Goal: Check status

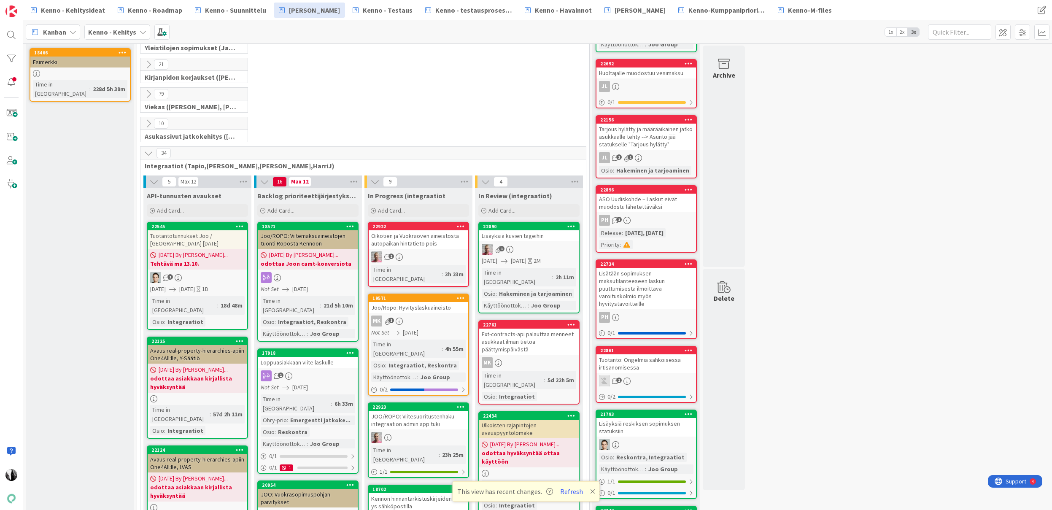
scroll to position [171, 0]
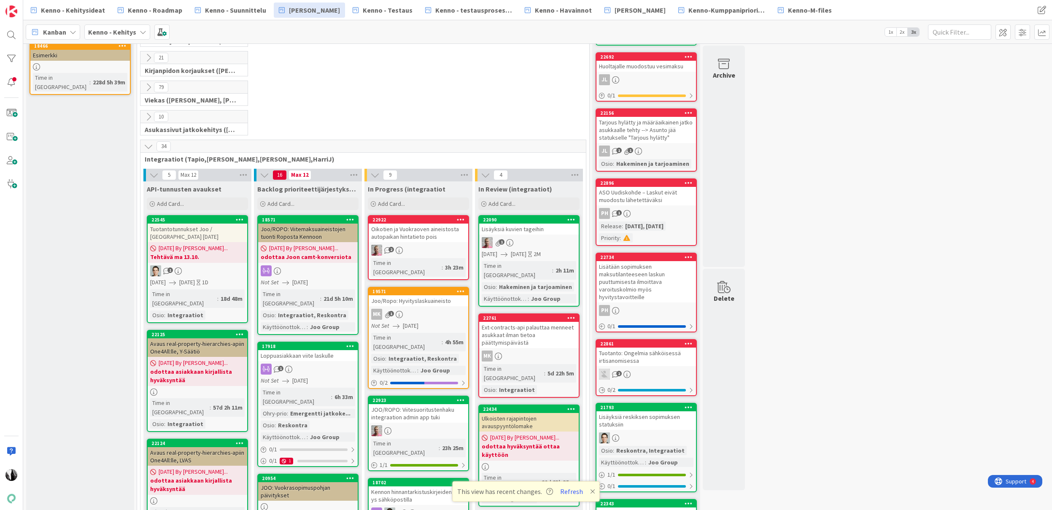
click at [148, 84] on icon at bounding box center [148, 87] width 9 height 9
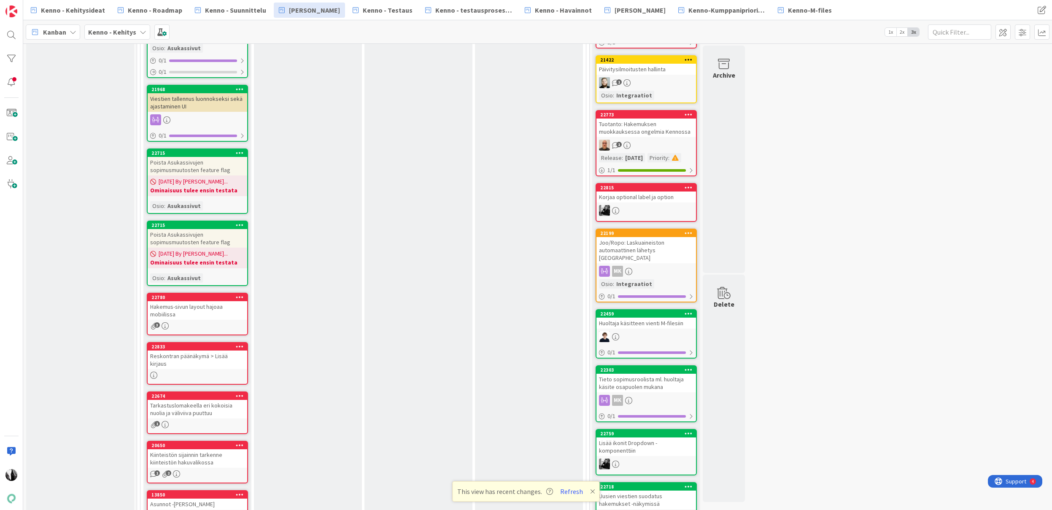
scroll to position [2059, 0]
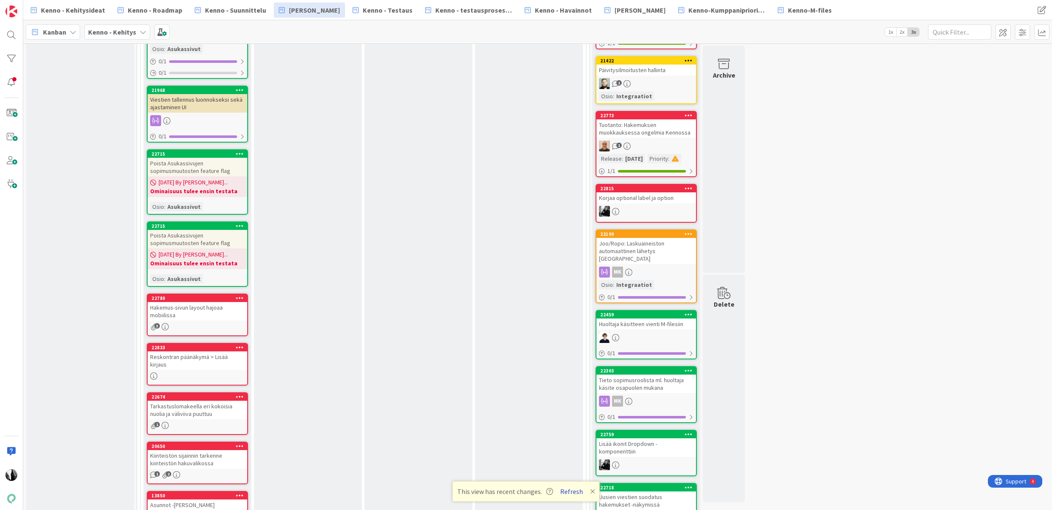
click at [575, 492] on button "Refresh" at bounding box center [571, 491] width 29 height 11
